Goal: Task Accomplishment & Management: Manage account settings

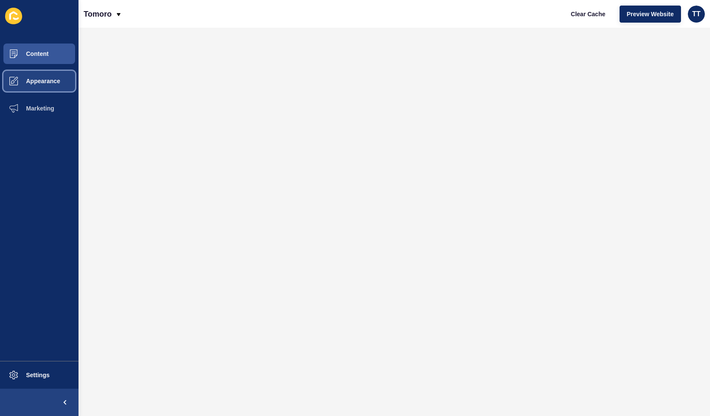
click at [51, 85] on button "Appearance" at bounding box center [39, 80] width 79 height 27
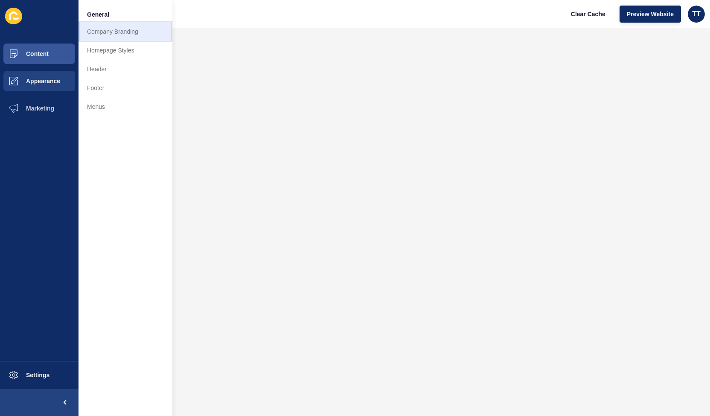
click at [109, 27] on link "Company Branding" at bounding box center [126, 31] width 94 height 19
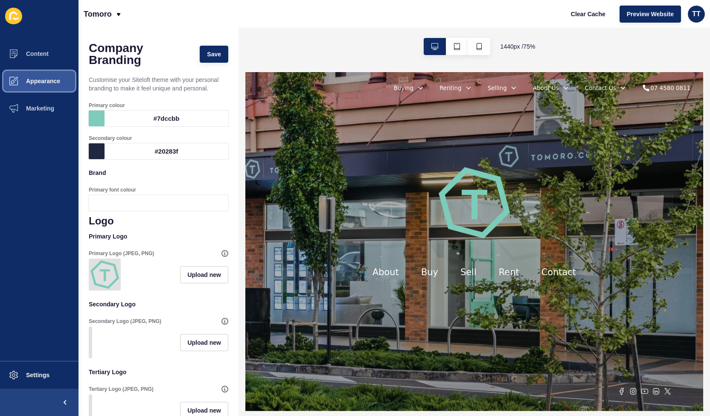
click at [48, 81] on span "Appearance" at bounding box center [29, 81] width 61 height 7
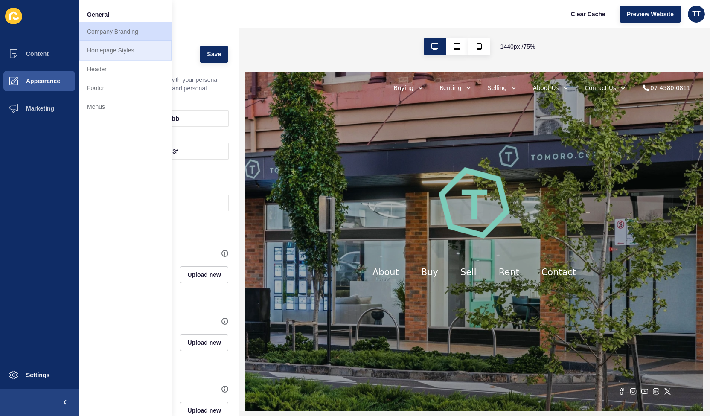
click at [117, 53] on link "Homepage Styles" at bounding box center [126, 50] width 94 height 19
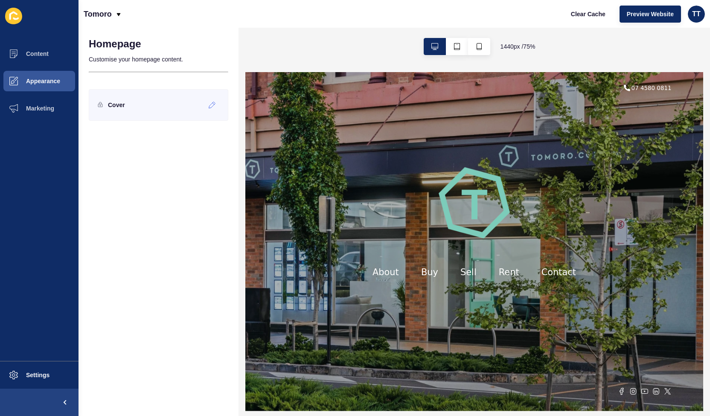
click at [123, 111] on div "Cover" at bounding box center [111, 105] width 27 height 14
click at [216, 105] on icon at bounding box center [212, 105] width 7 height 7
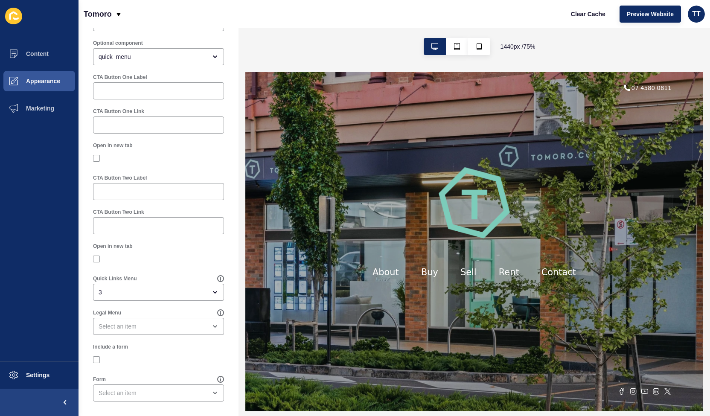
scroll to position [504, 0]
click at [41, 105] on span "Marketing" at bounding box center [26, 108] width 55 height 7
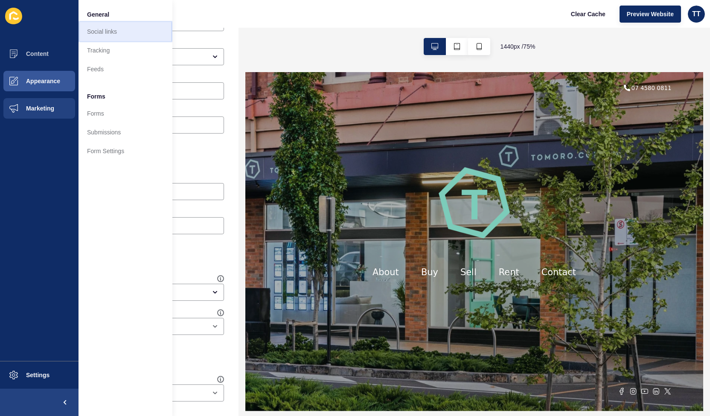
click at [98, 32] on link "Social links" at bounding box center [126, 31] width 94 height 19
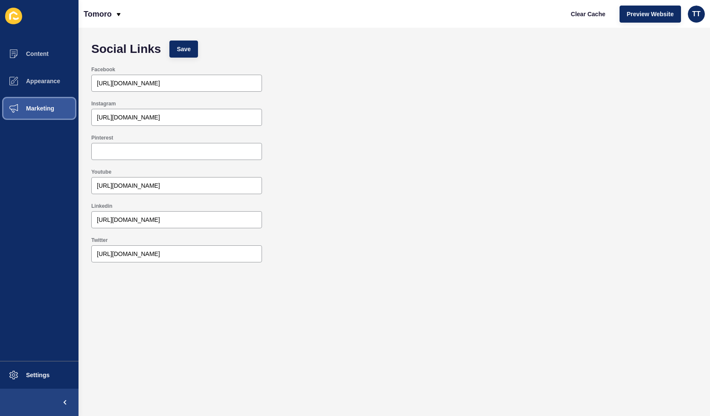
click at [52, 106] on span "Marketing" at bounding box center [26, 108] width 55 height 7
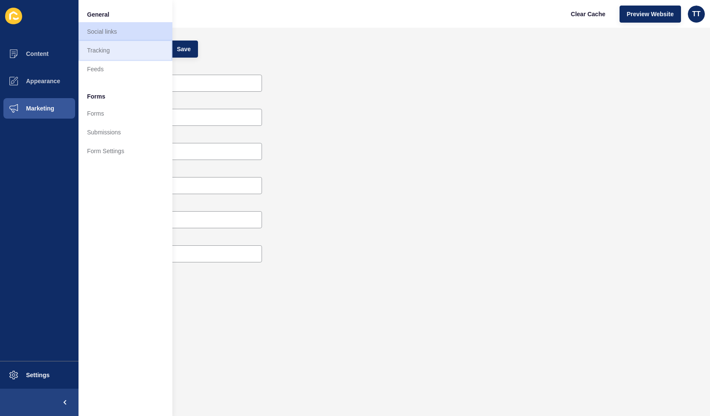
click at [107, 50] on link "Tracking" at bounding box center [126, 50] width 94 height 19
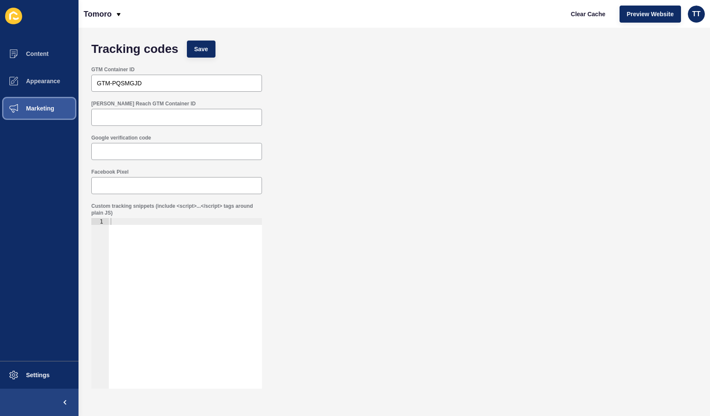
click at [42, 112] on button "Marketing" at bounding box center [39, 108] width 79 height 27
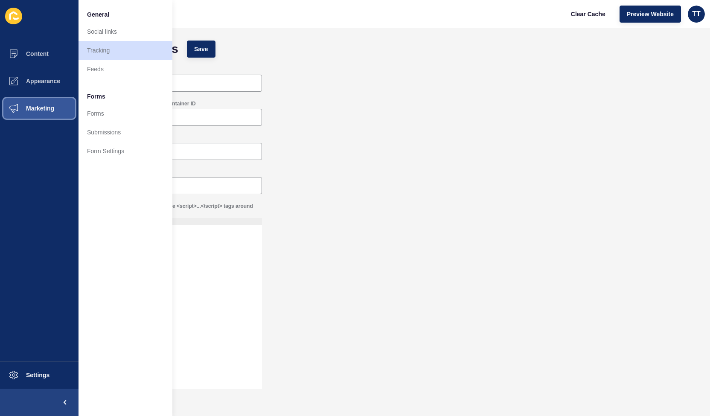
click at [42, 112] on button "Marketing" at bounding box center [39, 108] width 79 height 27
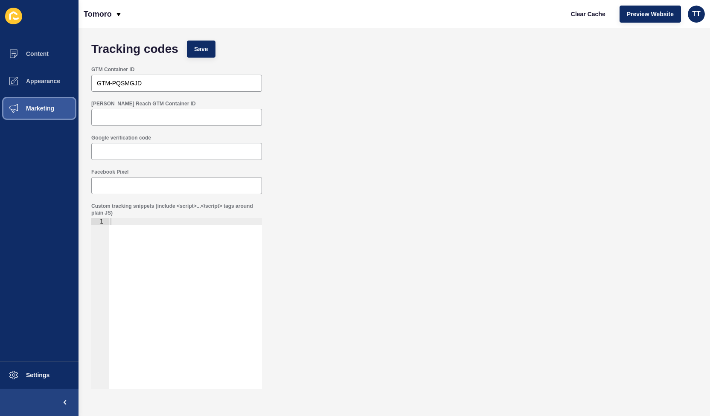
click at [41, 108] on span "Marketing" at bounding box center [26, 108] width 55 height 7
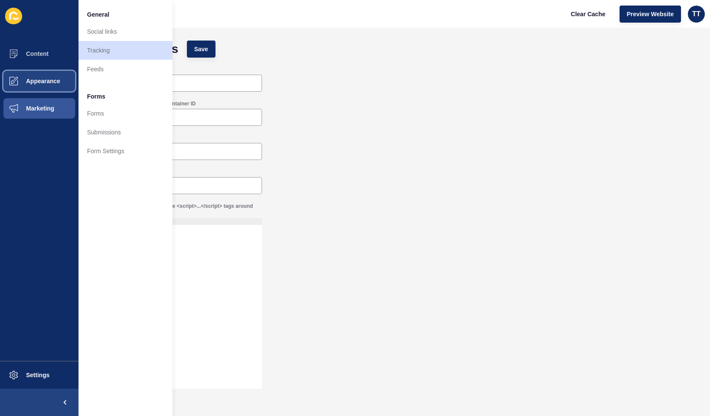
click at [42, 82] on span "Appearance" at bounding box center [29, 81] width 61 height 7
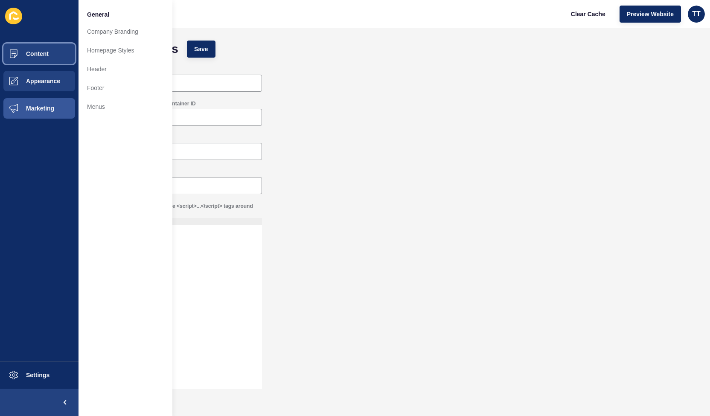
click at [42, 50] on button "Content" at bounding box center [39, 53] width 79 height 27
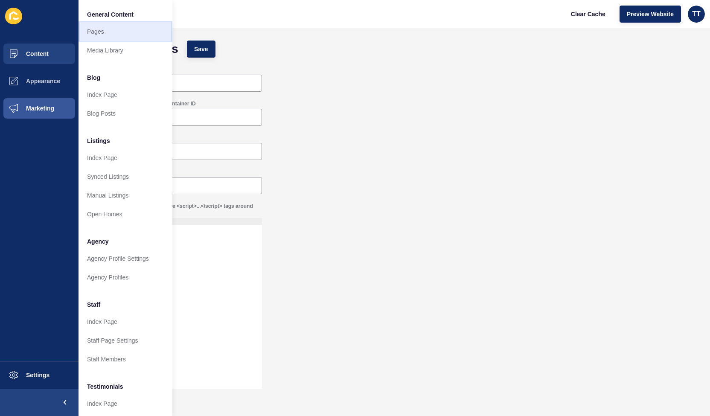
click at [106, 29] on link "Pages" at bounding box center [126, 31] width 94 height 19
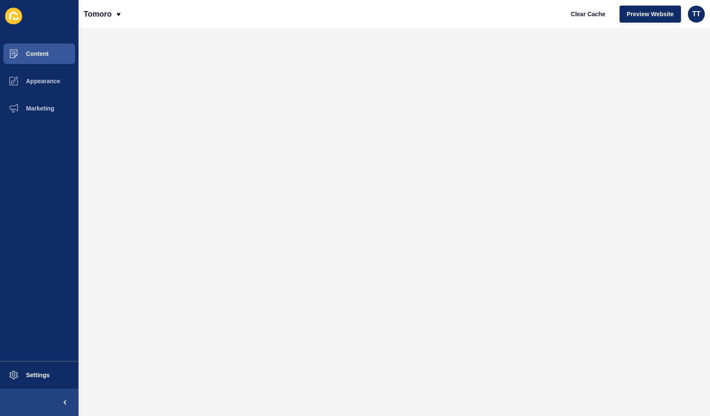
click at [17, 12] on icon at bounding box center [13, 16] width 17 height 17
click at [45, 374] on span "Settings" at bounding box center [24, 375] width 51 height 7
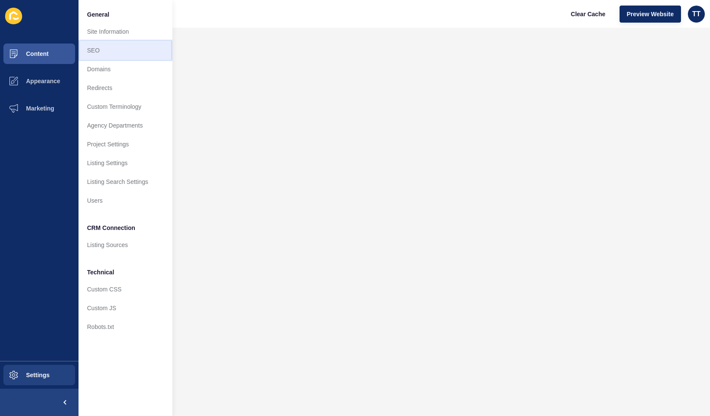
click at [98, 51] on link "SEO" at bounding box center [126, 50] width 94 height 19
